Goal: Check status: Check status

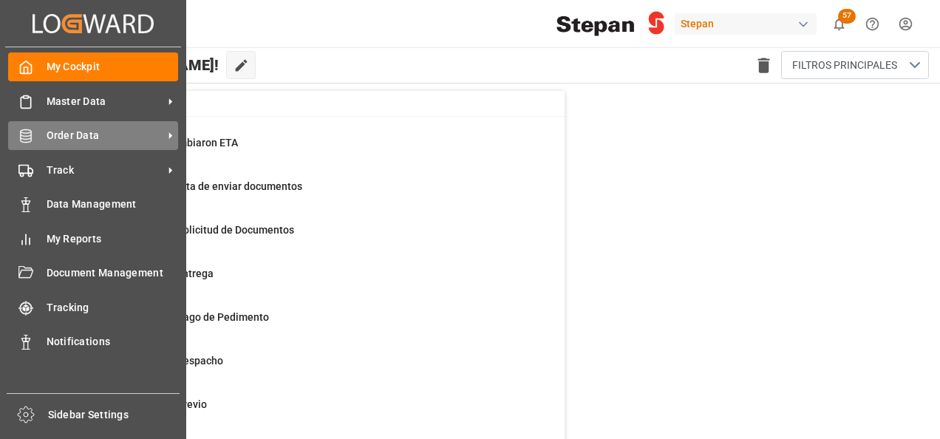
click at [58, 136] on span "Order Data" at bounding box center [105, 136] width 117 height 16
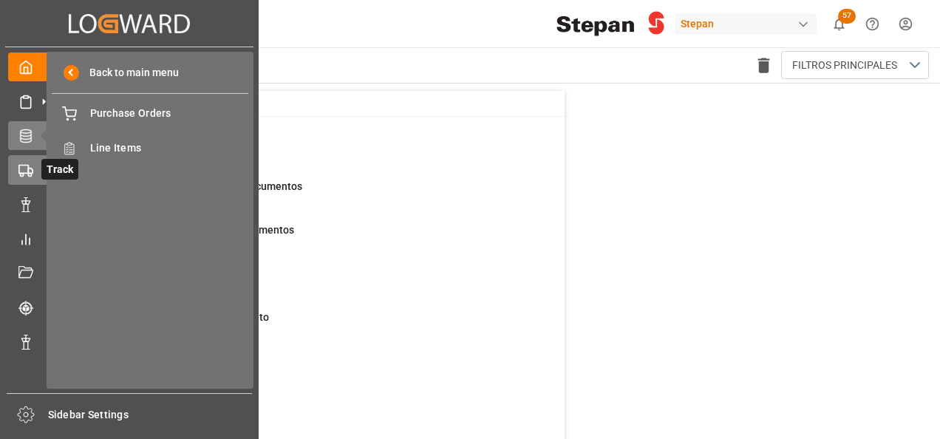
click at [24, 166] on icon at bounding box center [25, 170] width 15 height 15
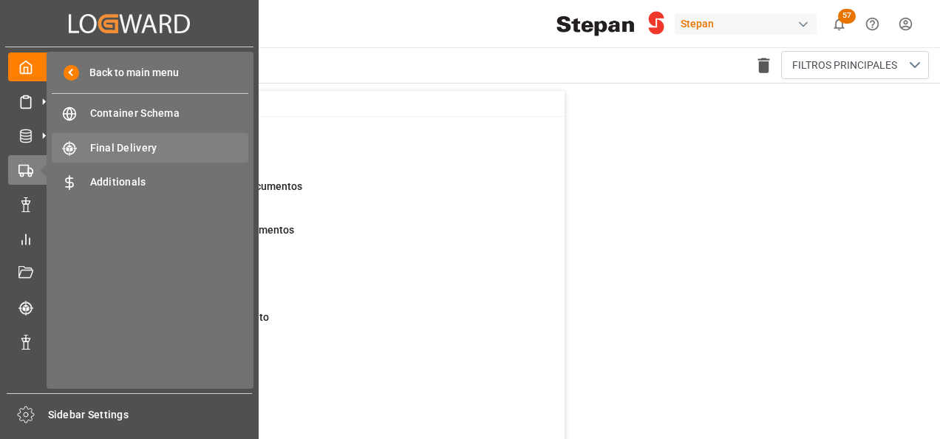
click at [109, 151] on span "Final Delivery" at bounding box center [169, 148] width 159 height 16
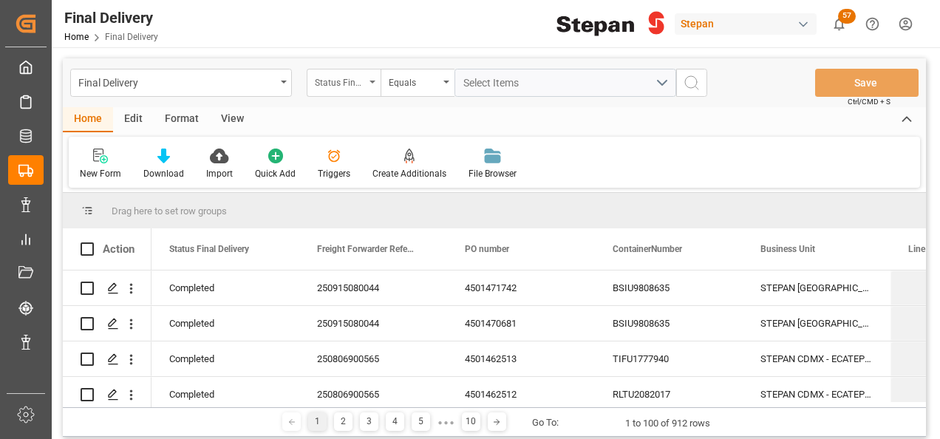
click at [371, 83] on icon "open menu" at bounding box center [372, 82] width 6 height 3
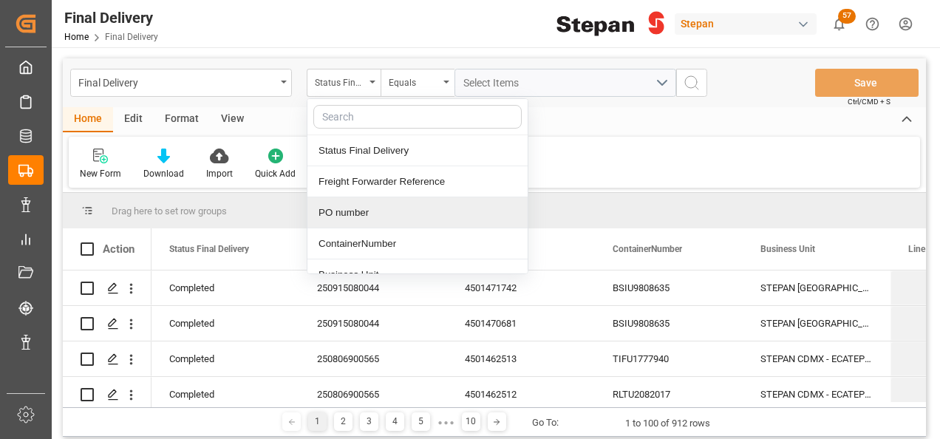
click at [349, 213] on div "PO number" at bounding box center [417, 212] width 220 height 31
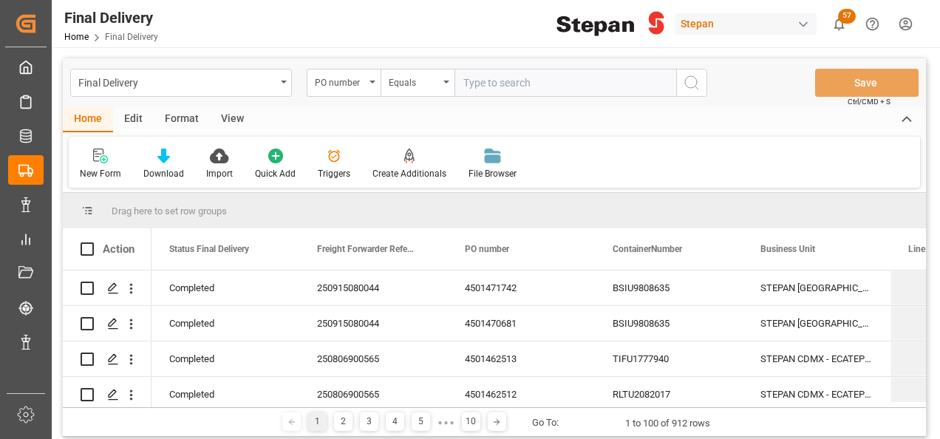
click at [491, 69] on input "text" at bounding box center [565, 83] width 222 height 28
type input "250906900455"
click at [363, 82] on div "PO number" at bounding box center [340, 80] width 50 height 17
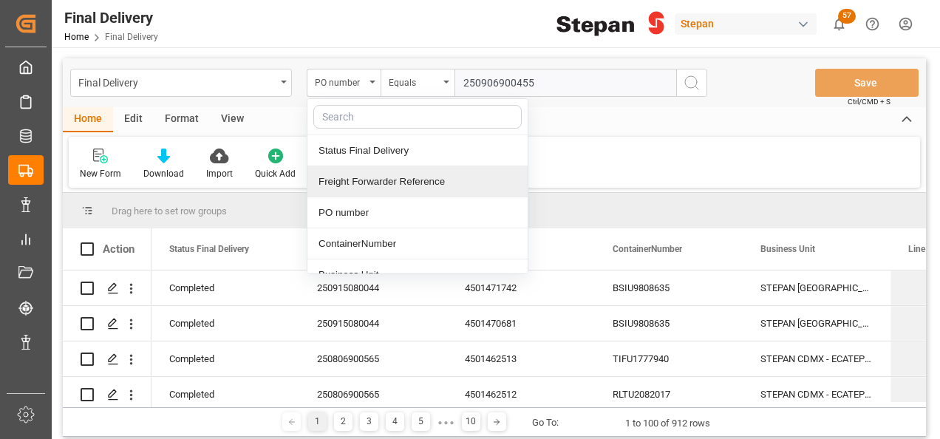
click at [338, 183] on div "Freight Forwarder Reference" at bounding box center [417, 181] width 220 height 31
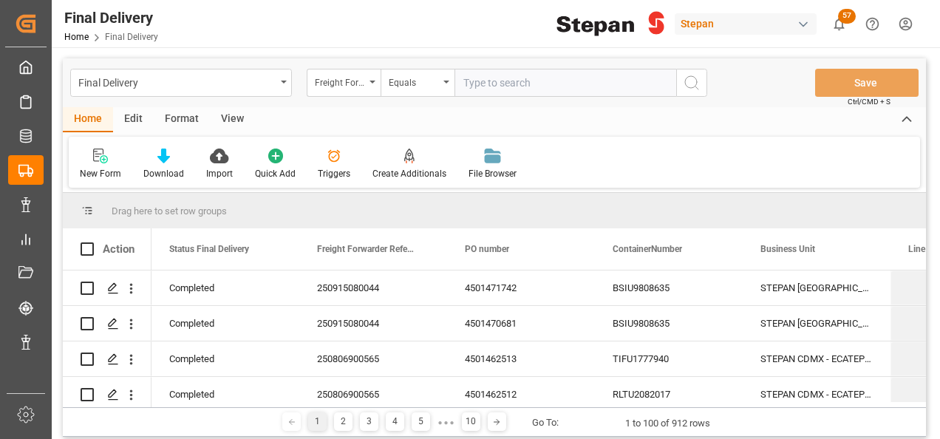
click at [508, 89] on input "text" at bounding box center [565, 83] width 222 height 28
paste input "250906900455"
type input "250906900455"
click at [686, 80] on icon "search button" at bounding box center [692, 83] width 18 height 18
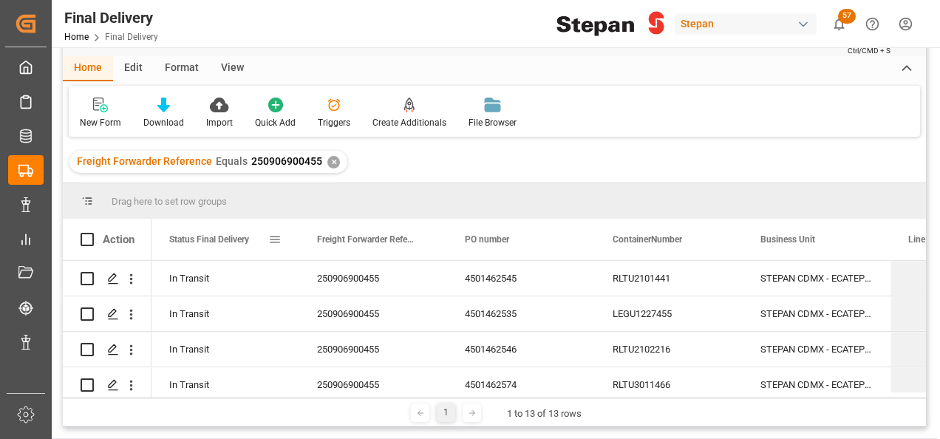
scroll to position [74, 0]
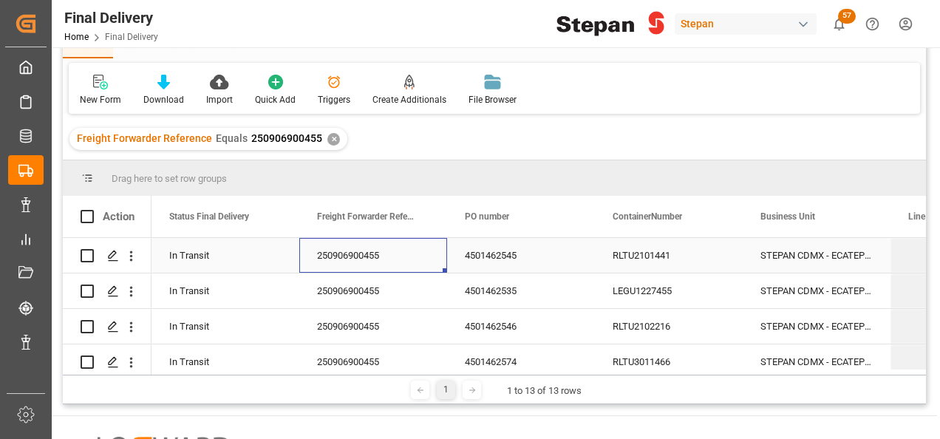
click at [423, 256] on div "250906900455" at bounding box center [373, 255] width 148 height 35
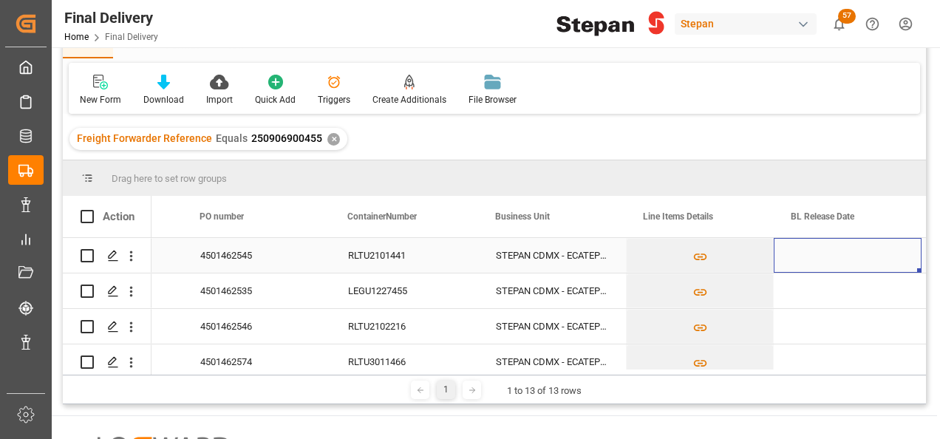
scroll to position [0, 413]
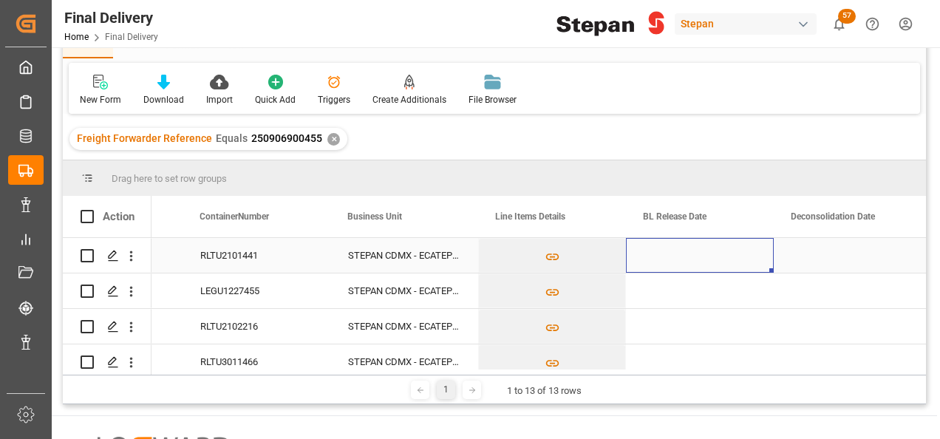
click at [687, 251] on div "Press SPACE to select this row." at bounding box center [700, 255] width 148 height 35
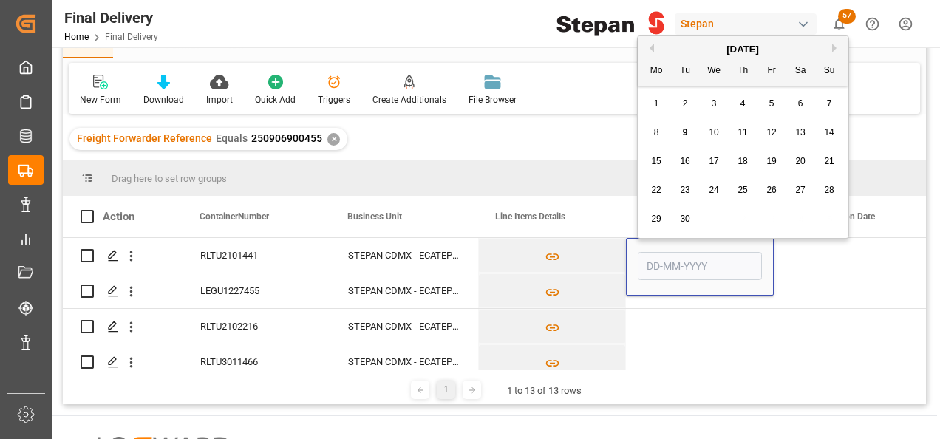
click at [683, 133] on span "9" at bounding box center [685, 132] width 5 height 10
type input "09-09-2025"
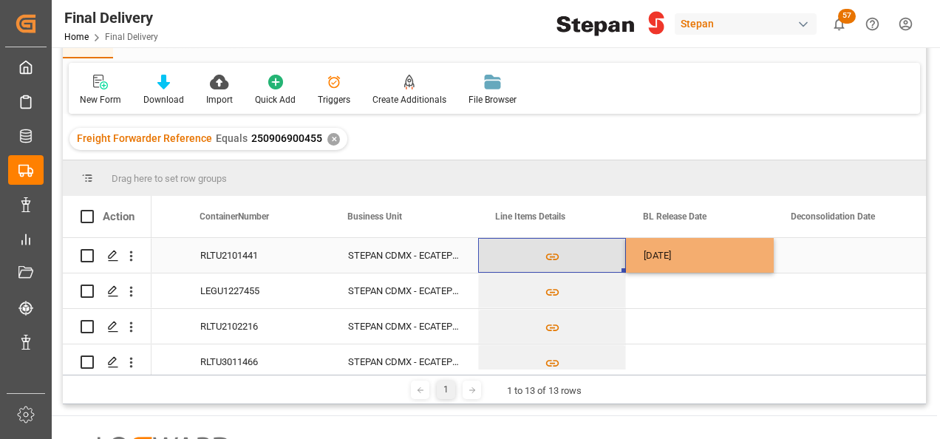
click at [600, 252] on button "Press SPACE to select this row." at bounding box center [552, 256] width 146 height 34
click at [731, 252] on div "09-09-2025" at bounding box center [700, 255] width 148 height 35
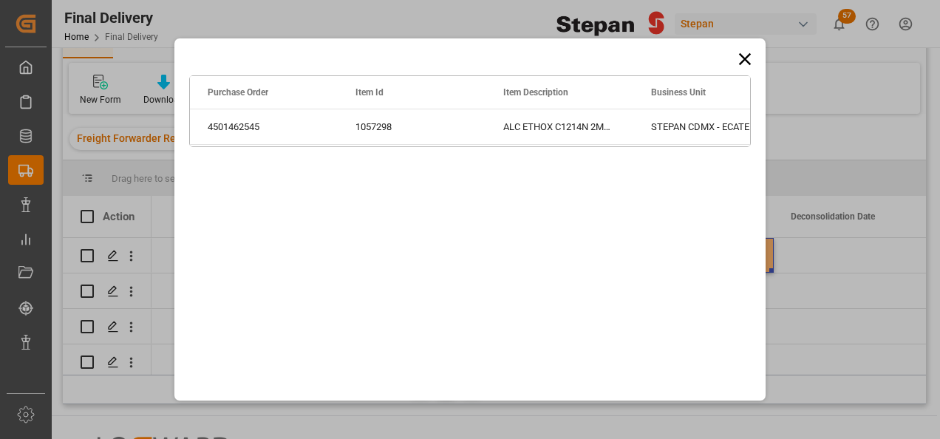
click at [746, 55] on icon at bounding box center [744, 59] width 21 height 21
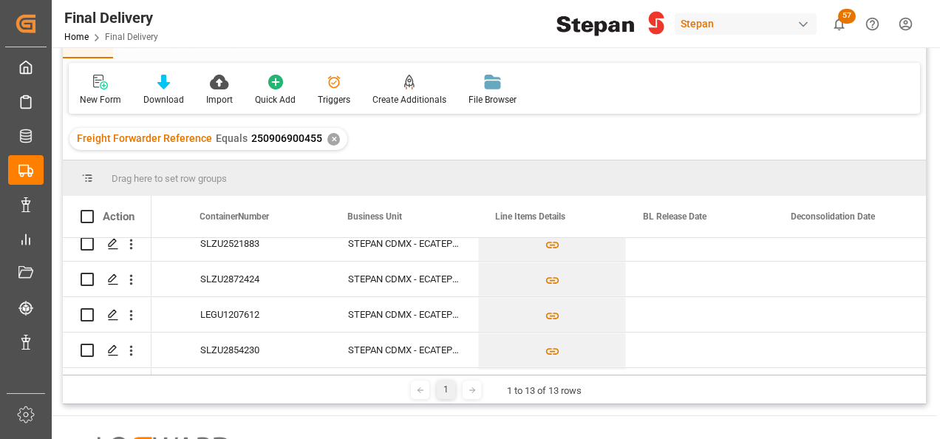
scroll to position [334, 0]
drag, startPoint x: 770, startPoint y: 272, endPoint x: 751, endPoint y: 348, distance: 78.5
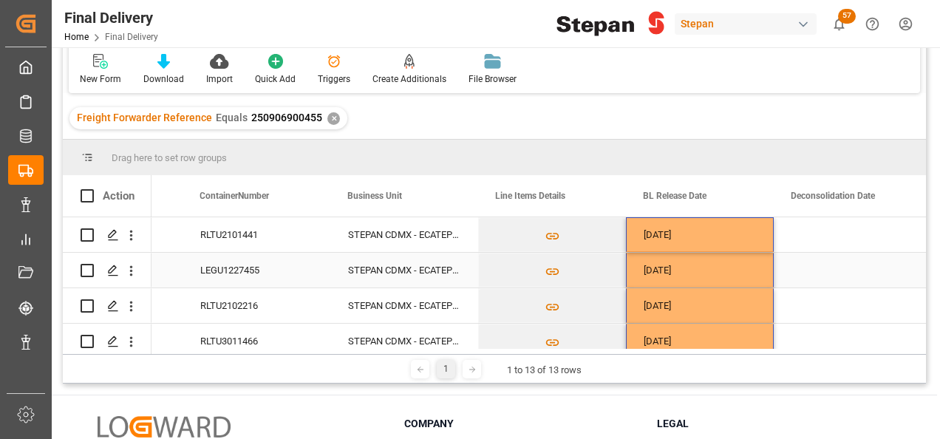
scroll to position [0, 0]
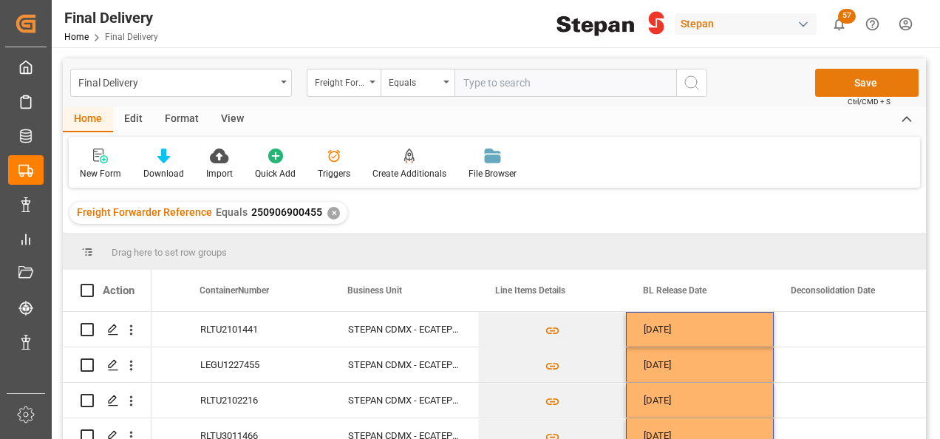
click at [863, 78] on button "Save" at bounding box center [866, 83] width 103 height 28
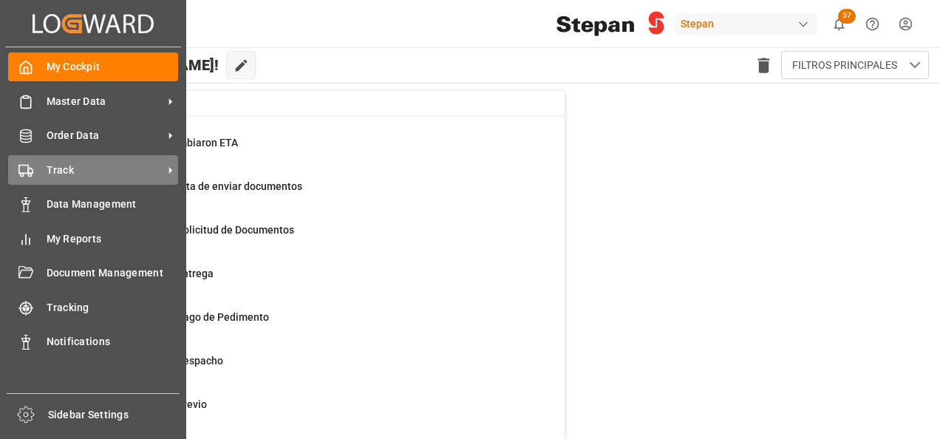
click at [35, 168] on div "Track Track" at bounding box center [93, 169] width 170 height 29
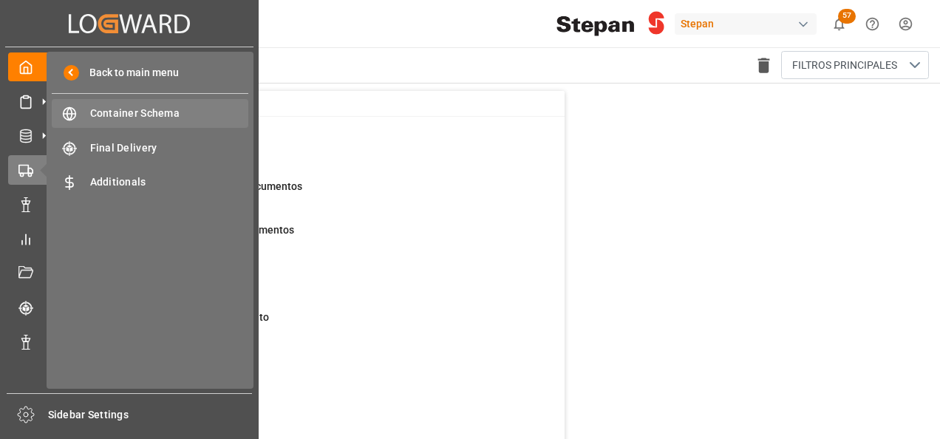
click at [116, 117] on span "Container Schema" at bounding box center [169, 114] width 159 height 16
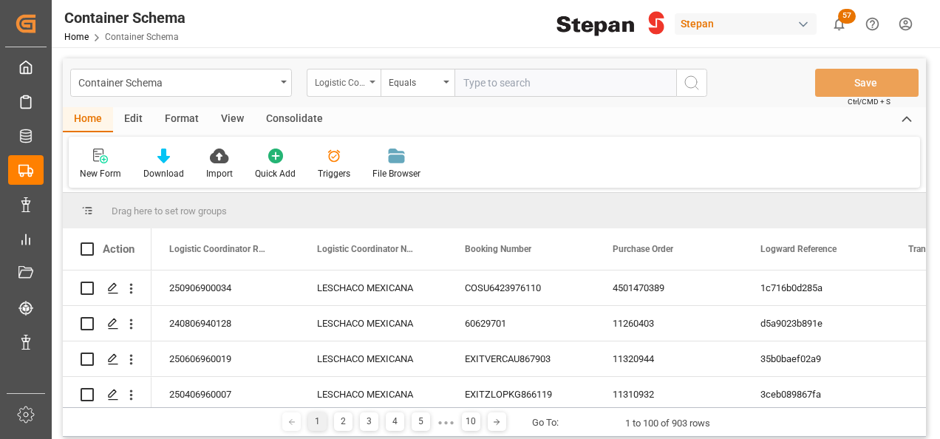
click at [369, 81] on div "Logistic Coordinator Reference Number" at bounding box center [344, 83] width 74 height 28
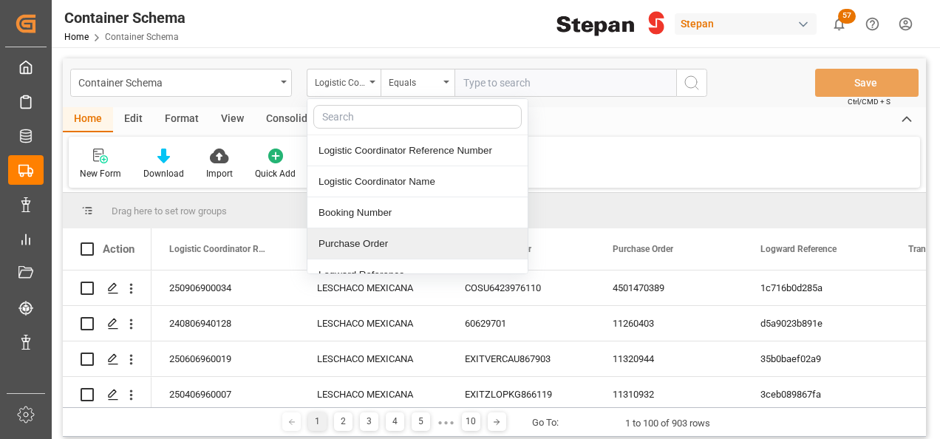
click at [344, 239] on div "Purchase Order" at bounding box center [417, 243] width 220 height 31
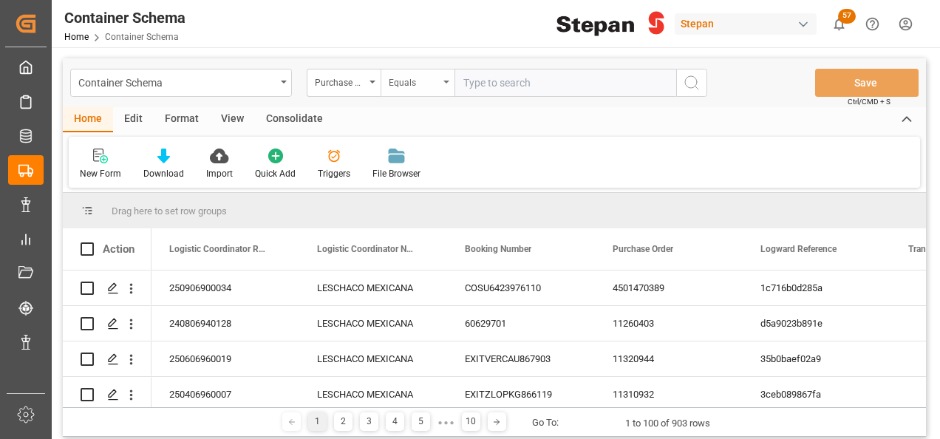
click at [448, 83] on icon "open menu" at bounding box center [446, 82] width 6 height 3
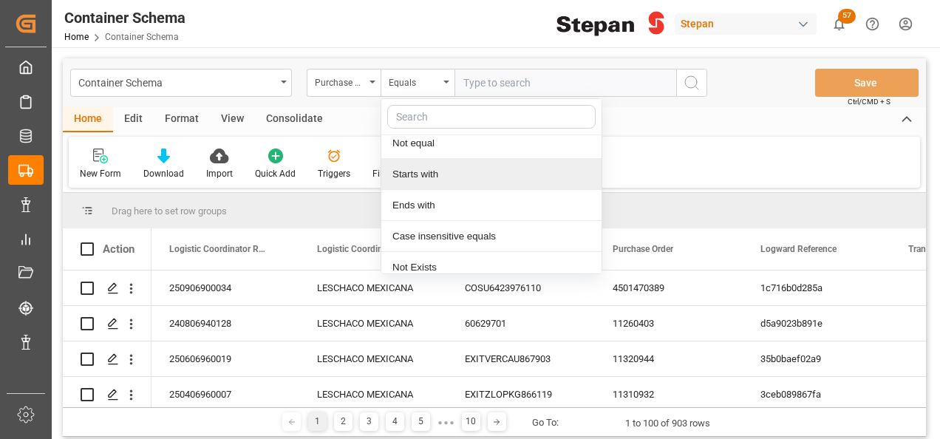
scroll to position [108, 0]
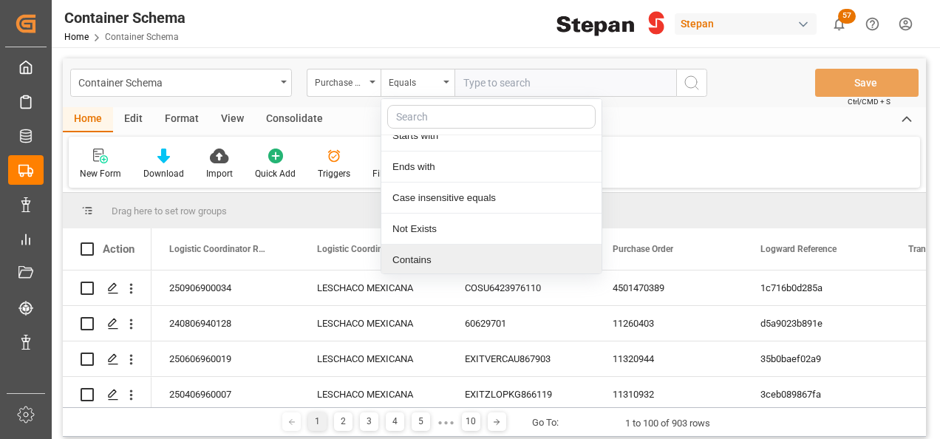
click at [404, 264] on div "Contains" at bounding box center [491, 260] width 220 height 31
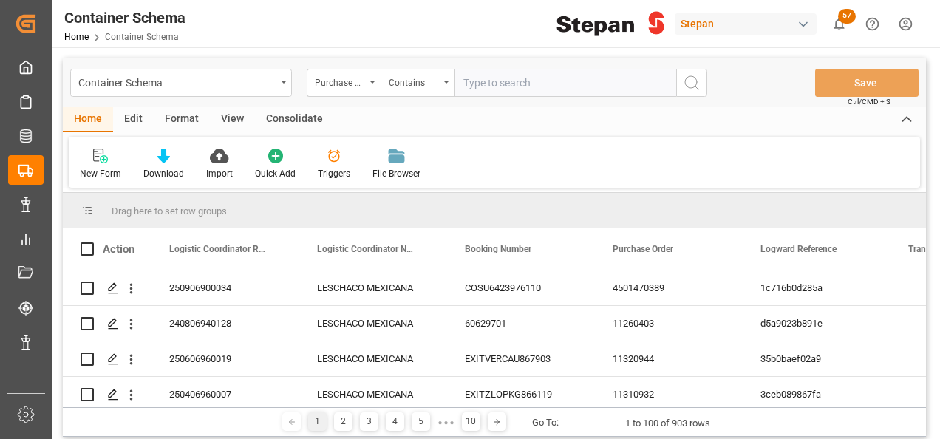
paste input "4501468589,4501468590,45014686204"
type input "4501468589,4501468590,45014686204"
click at [690, 80] on icon "search button" at bounding box center [692, 83] width 18 height 18
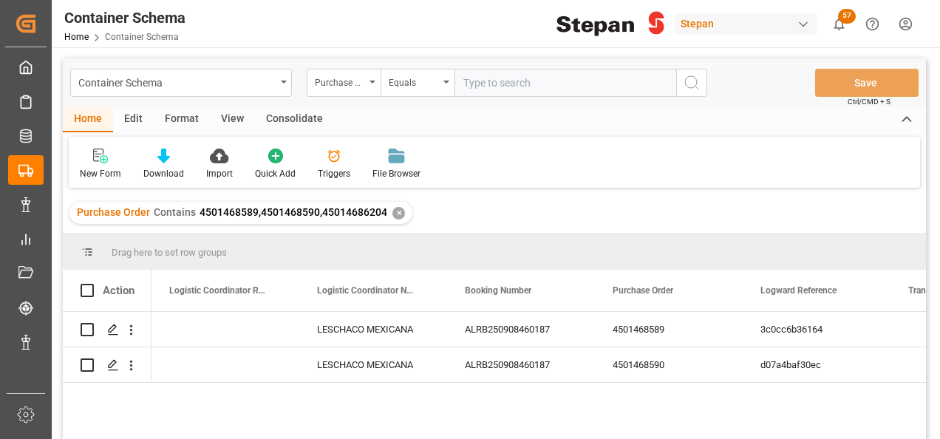
click at [394, 211] on div "✕" at bounding box center [398, 213] width 13 height 13
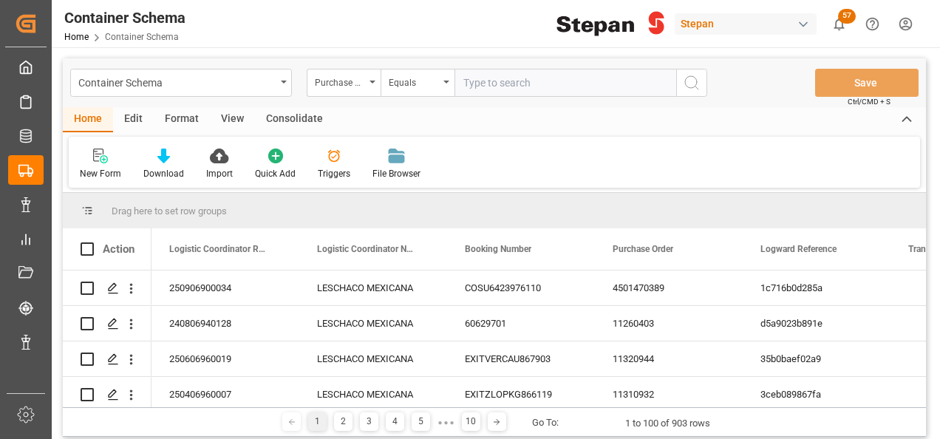
click at [473, 86] on input "text" at bounding box center [565, 83] width 222 height 28
paste input "4501468589,4501468590,45014686204"
click at [462, 81] on input "4501468589,4501468590,45014686204" at bounding box center [565, 83] width 222 height 28
click at [668, 83] on input "4501468589,4501468590,45014686204" at bounding box center [565, 83] width 222 height 28
drag, startPoint x: 458, startPoint y: 81, endPoint x: 654, endPoint y: 84, distance: 195.8
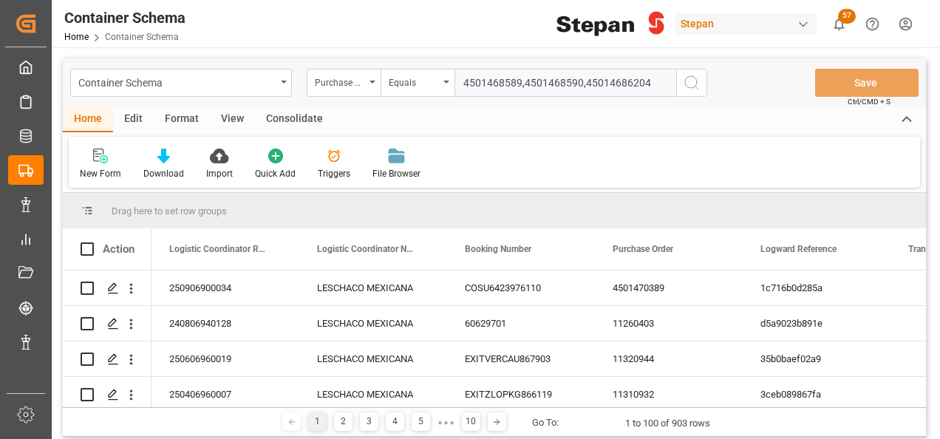
click at [654, 84] on input "4501468589,4501468590,45014686204" at bounding box center [565, 83] width 222 height 28
type input "4501468589,4501468590,45014686204"
click at [429, 83] on div "Equals" at bounding box center [414, 80] width 50 height 17
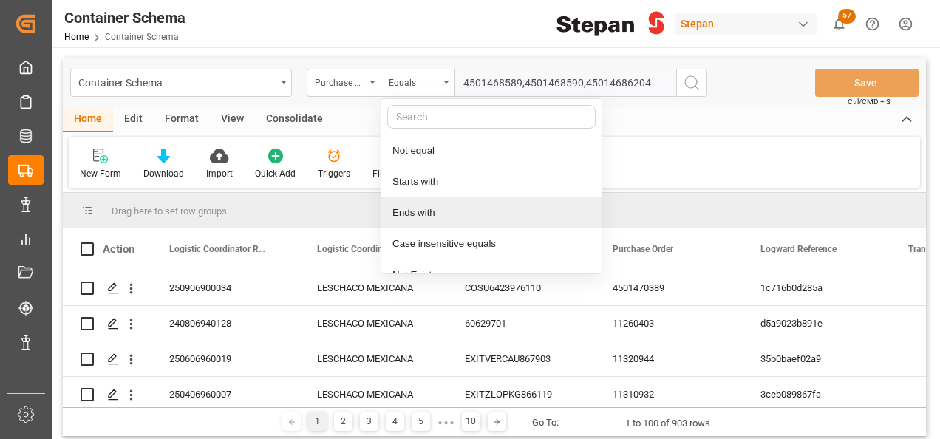
scroll to position [108, 0]
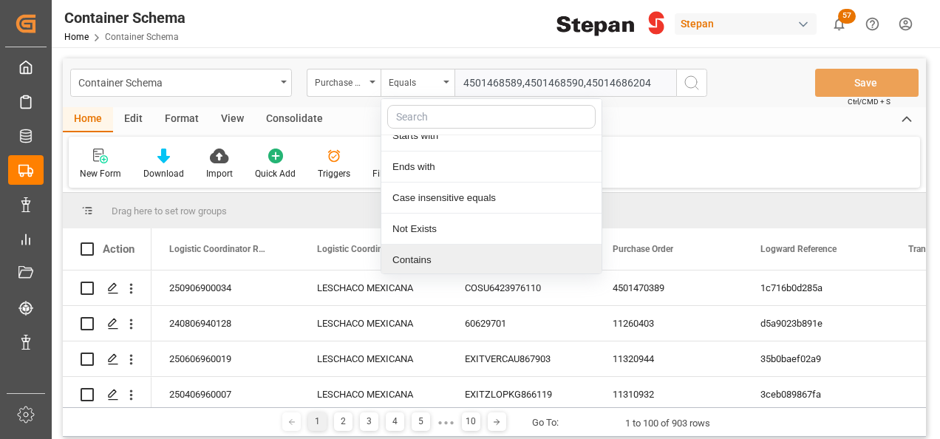
click at [431, 262] on div "Contains" at bounding box center [491, 260] width 220 height 31
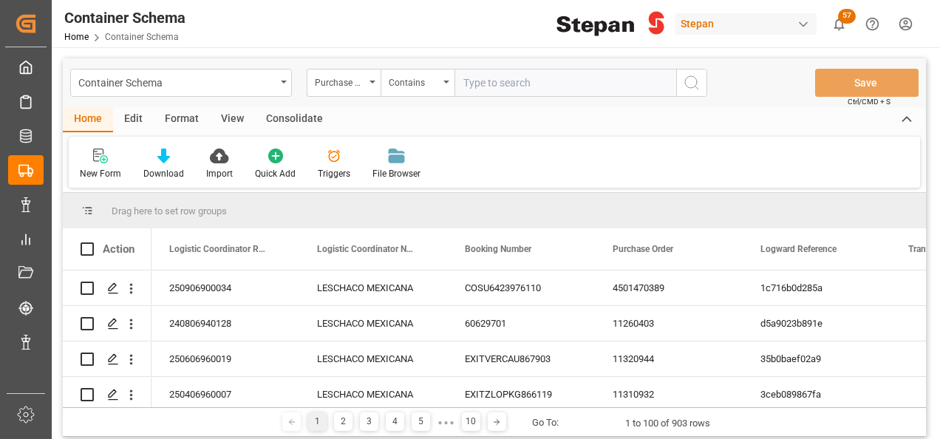
paste input "4501468589,4501468590,45014686204"
type input "4501468589,4501468590,45014686204"
click at [692, 74] on icon "search button" at bounding box center [692, 83] width 18 height 18
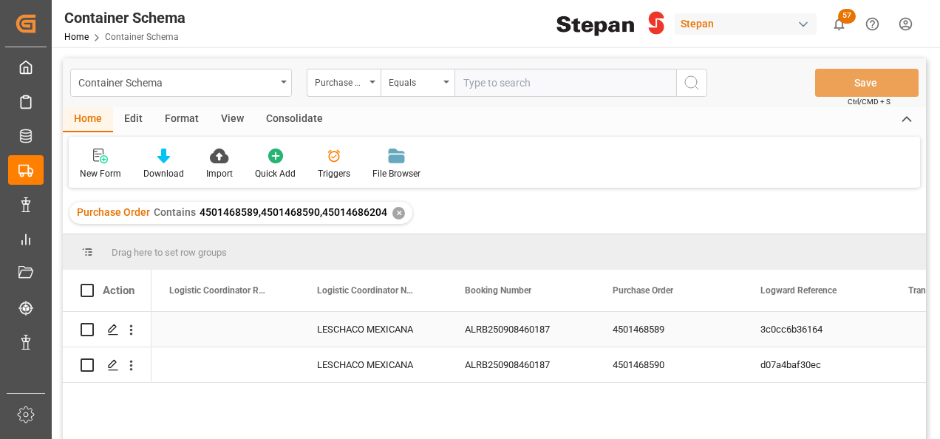
click at [231, 338] on div "Press SPACE to select this row." at bounding box center [225, 329] width 148 height 35
click at [179, 329] on input "Press SPACE to select this row." at bounding box center [225, 338] width 124 height 28
click at [182, 331] on input "Press SPACE to select this row." at bounding box center [225, 338] width 124 height 28
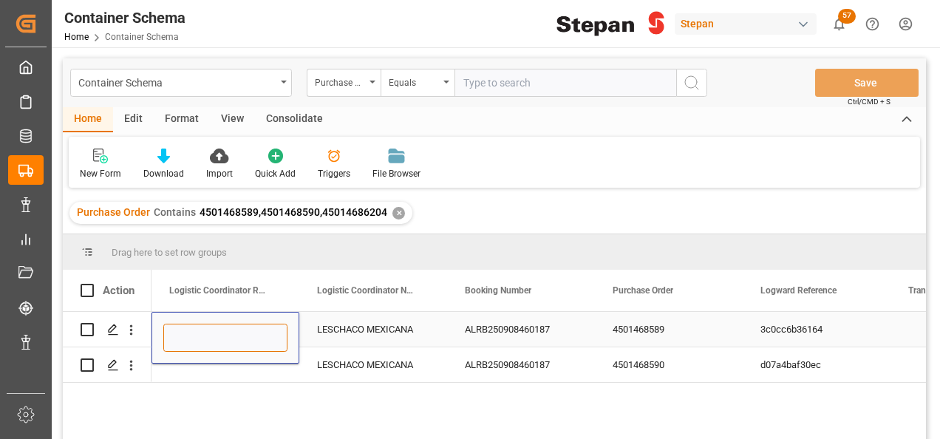
paste input "251006900047"
type input "251006900047"
click at [192, 377] on div "Press SPACE to select this row." at bounding box center [225, 364] width 148 height 35
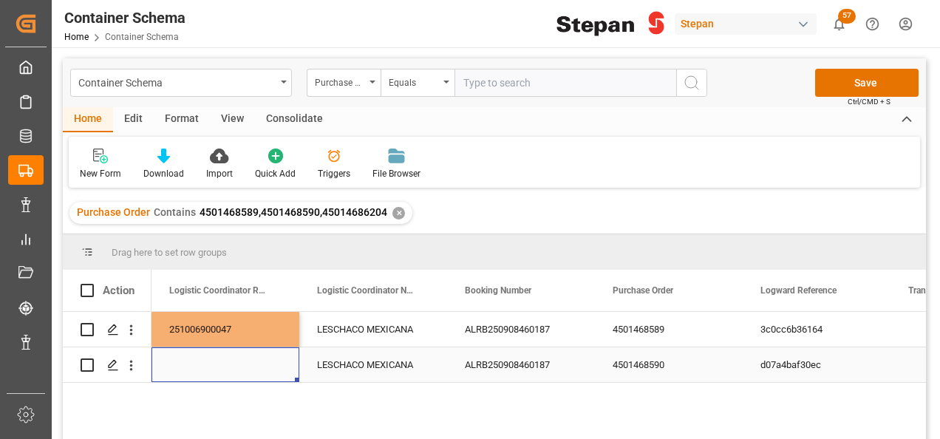
click at [192, 377] on div "Press SPACE to select this row." at bounding box center [225, 364] width 148 height 35
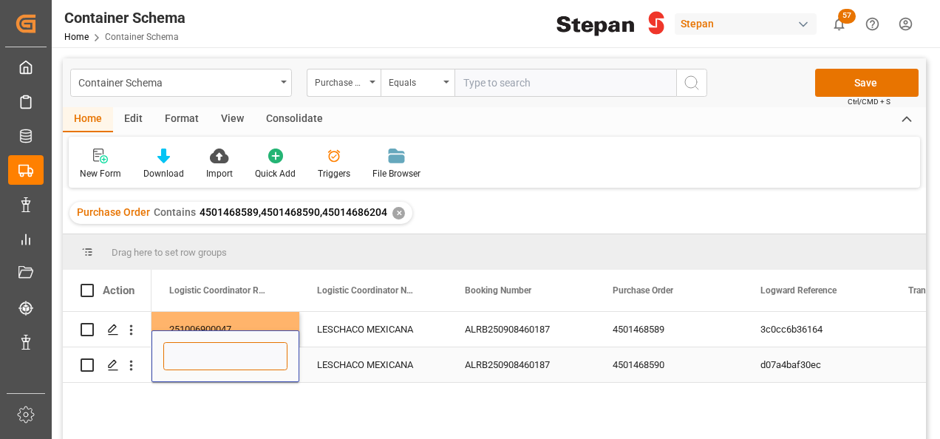
click at [192, 366] on input "Press SPACE to select this row." at bounding box center [225, 356] width 124 height 28
paste input "251006900047"
type input "251006900047"
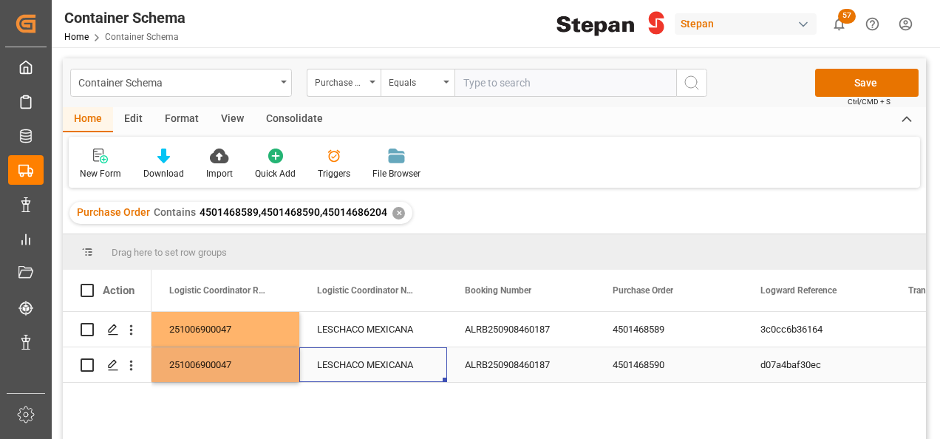
click at [375, 375] on div "LESCHACO MEXICANA" at bounding box center [373, 364] width 148 height 35
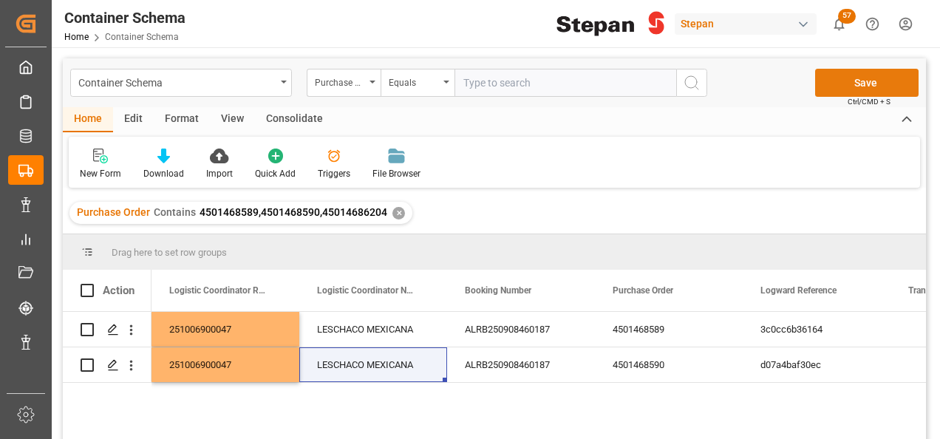
click at [873, 78] on button "Save" at bounding box center [866, 83] width 103 height 28
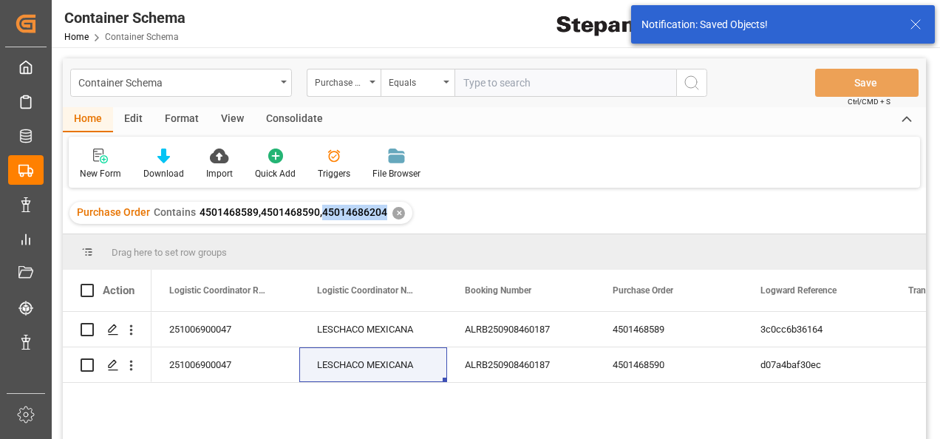
drag, startPoint x: 319, startPoint y: 211, endPoint x: 382, endPoint y: 217, distance: 63.1
click at [382, 217] on span "4501468589,4501468590,45014686204" at bounding box center [293, 212] width 188 height 12
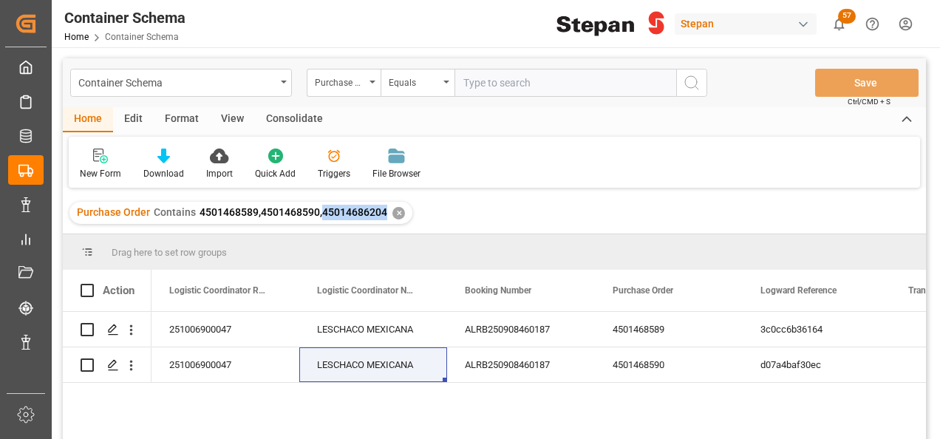
copy span "45014686204"
click at [395, 216] on div "✕" at bounding box center [398, 213] width 13 height 13
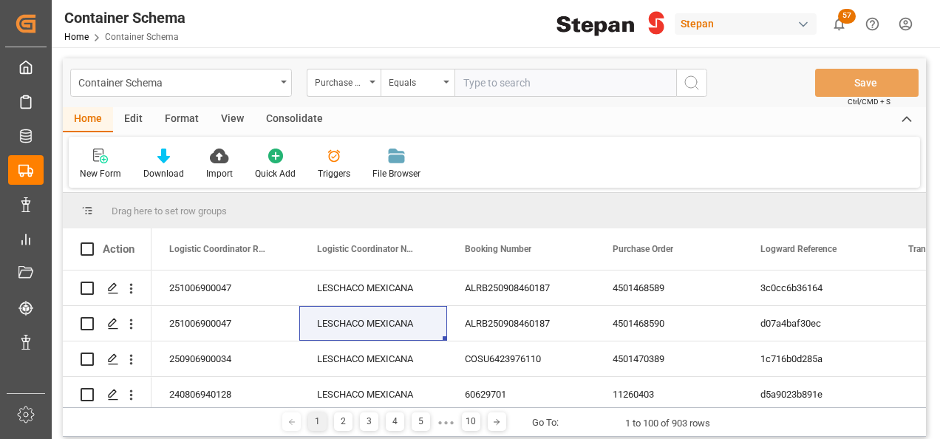
click at [479, 86] on input "text" at bounding box center [565, 83] width 222 height 28
paste input "45014686204"
type input "45014686204"
click at [686, 74] on icon "search button" at bounding box center [692, 83] width 18 height 18
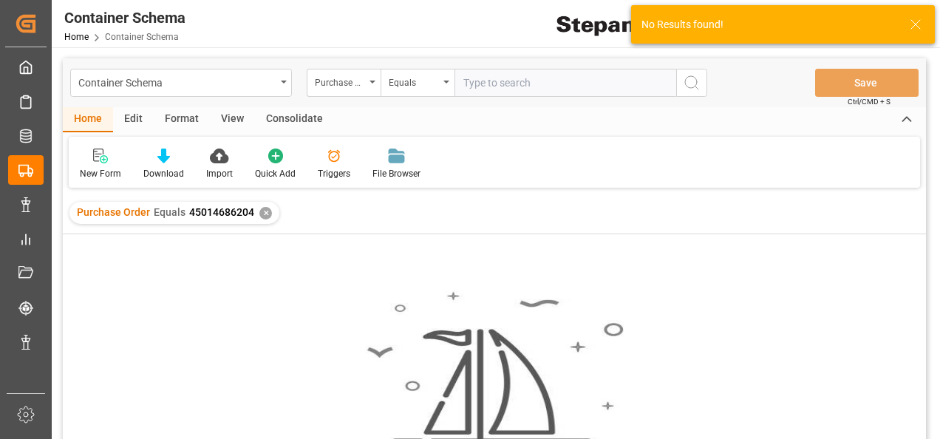
click at [262, 214] on div "✕" at bounding box center [265, 213] width 13 height 13
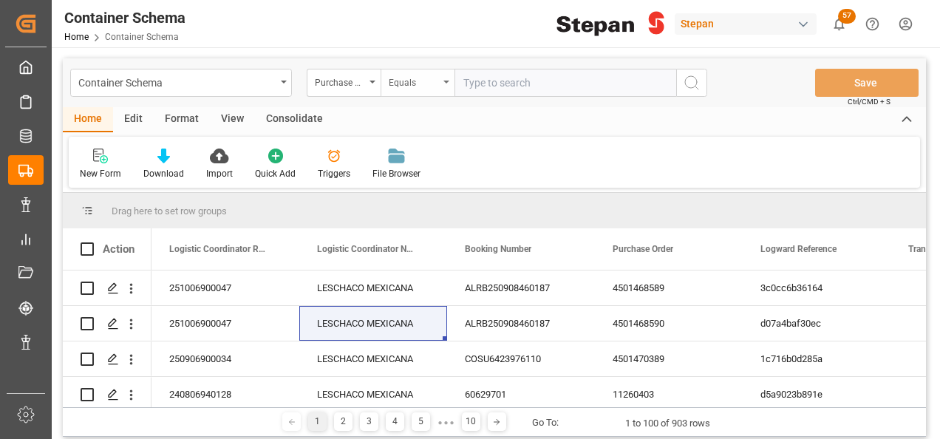
click at [439, 83] on div "Equals" at bounding box center [417, 83] width 74 height 28
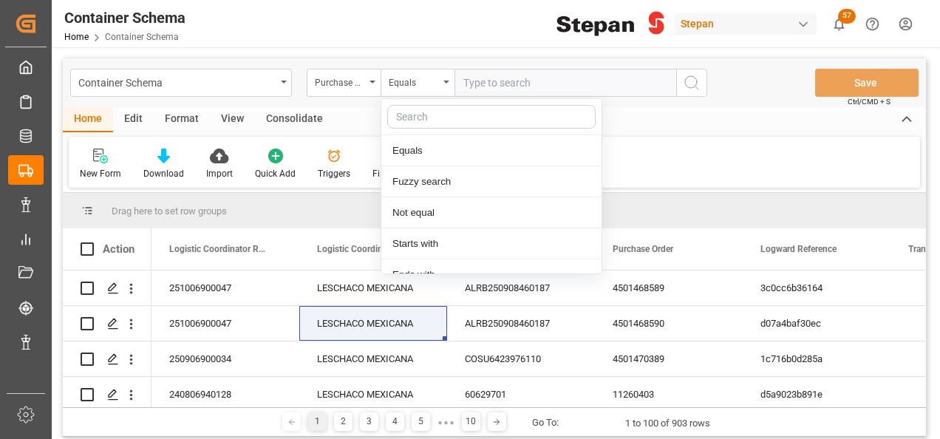
scroll to position [108, 0]
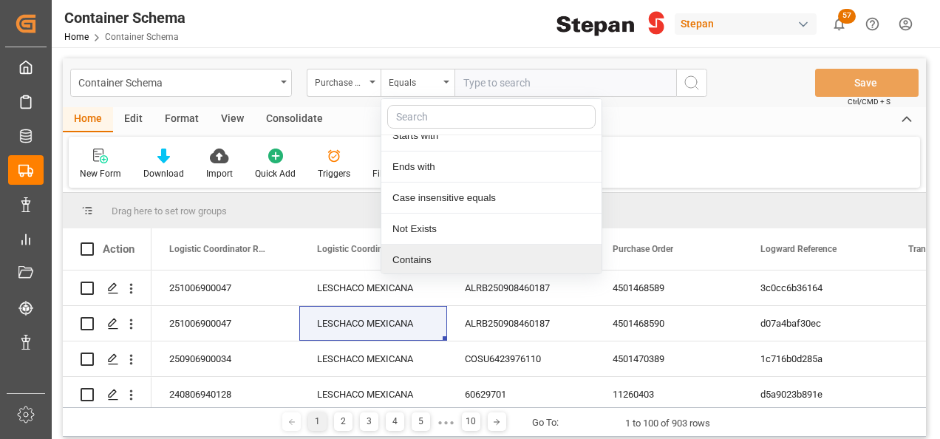
click at [409, 257] on div "Contains" at bounding box center [491, 260] width 220 height 31
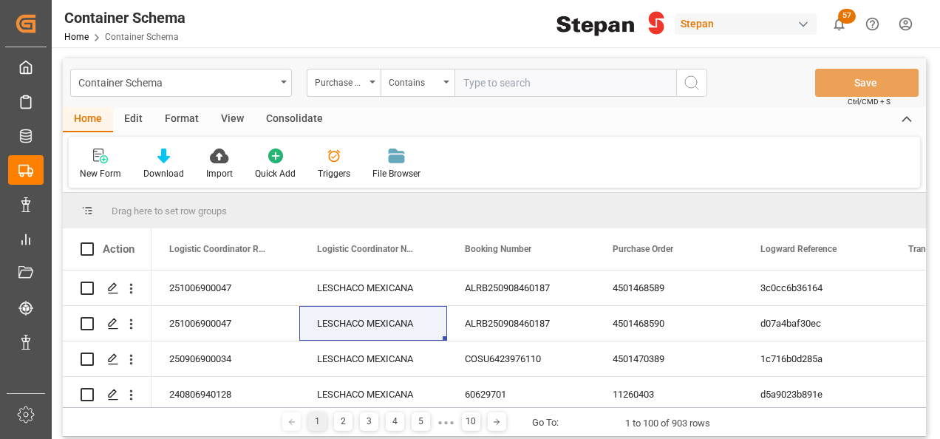
paste input "4501468589,4501468590,4501468620"
type input "4501468589,4501468590,4501468620"
click at [692, 88] on icon "search button" at bounding box center [692, 83] width 18 height 18
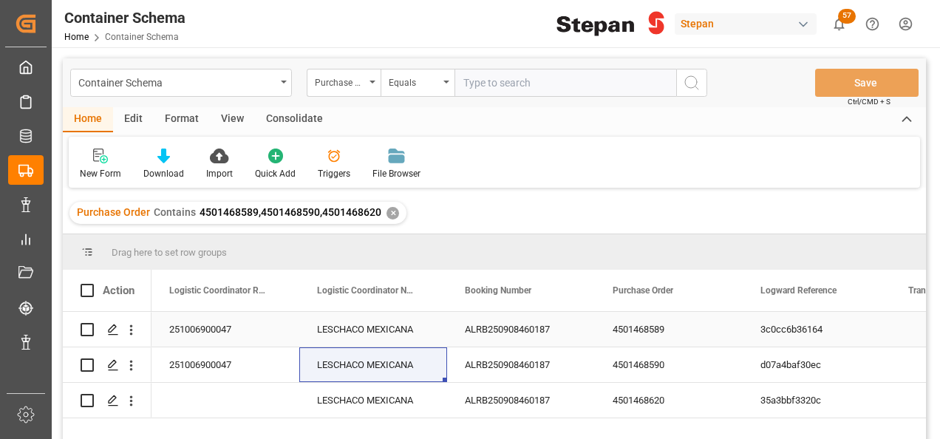
scroll to position [148, 0]
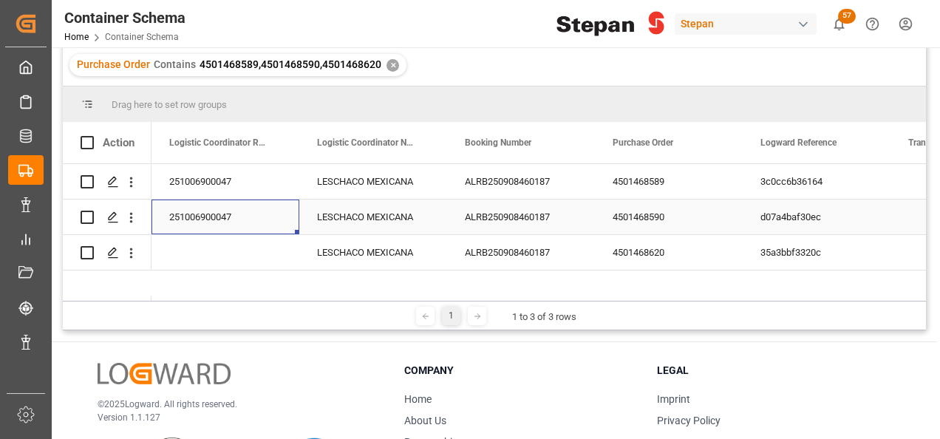
click at [217, 211] on div "251006900047" at bounding box center [225, 216] width 148 height 35
drag, startPoint x: 296, startPoint y: 233, endPoint x: 293, endPoint y: 259, distance: 26.8
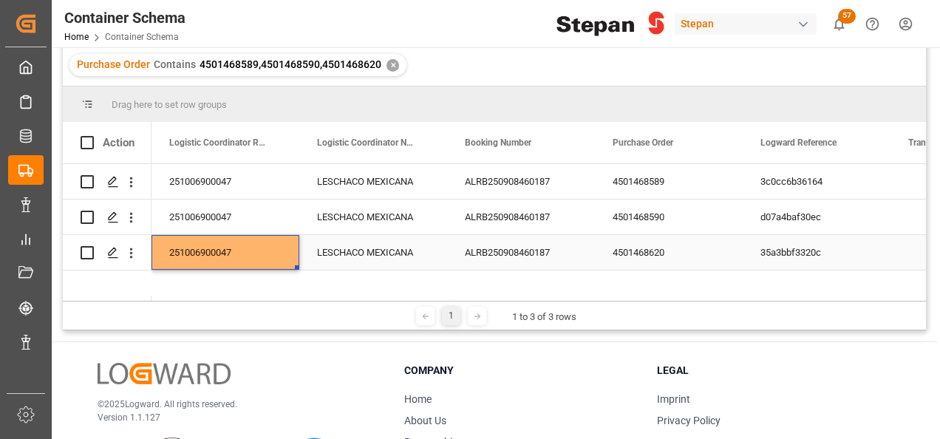
click at [236, 244] on div "251006900047" at bounding box center [225, 252] width 148 height 35
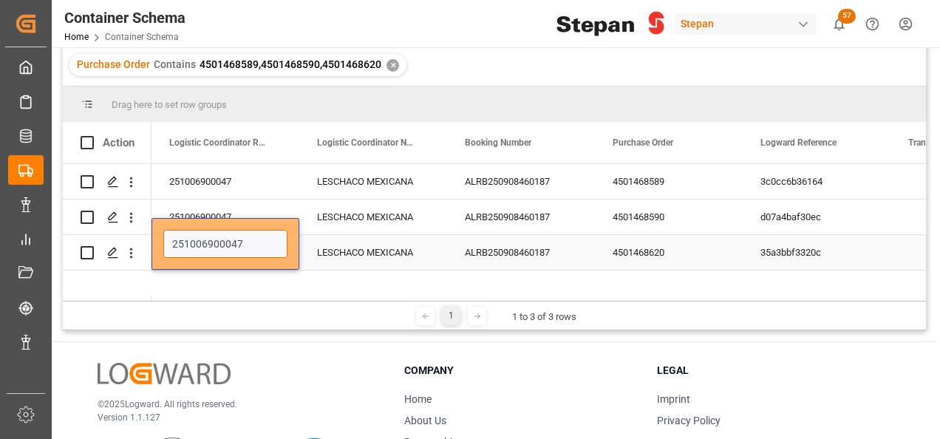
drag, startPoint x: 243, startPoint y: 244, endPoint x: 166, endPoint y: 236, distance: 77.2
click at [166, 236] on input "251006900047" at bounding box center [225, 244] width 124 height 28
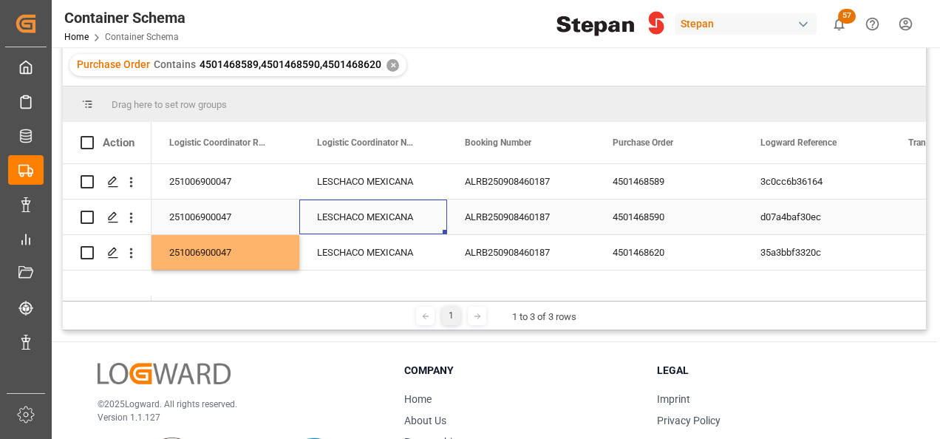
click at [378, 232] on div "LESCHACO MEXICANA" at bounding box center [373, 216] width 148 height 35
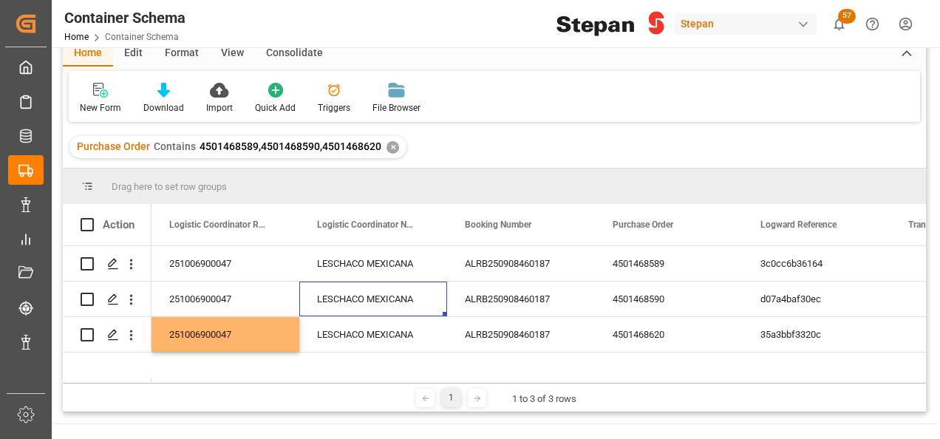
scroll to position [0, 0]
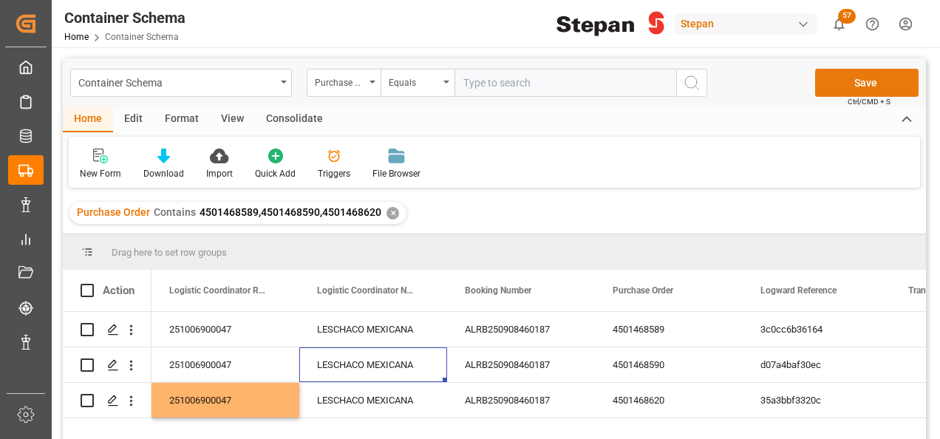
click at [879, 78] on button "Save" at bounding box center [866, 83] width 103 height 28
